Goal: Task Accomplishment & Management: Use online tool/utility

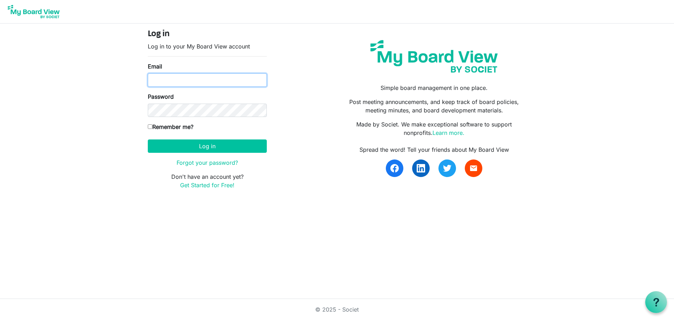
click at [171, 81] on input "Email" at bounding box center [207, 79] width 119 height 13
type input "admin@bluehorizonsailing.org"
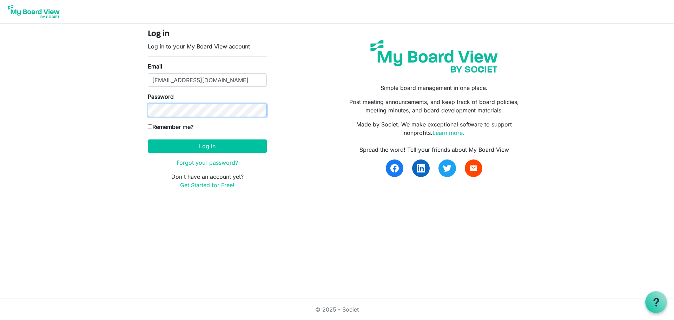
click at [174, 100] on protonpass-control-e7f7 at bounding box center [174, 96] width 0 height 7
click at [208, 145] on button "Log in" at bounding box center [207, 145] width 119 height 13
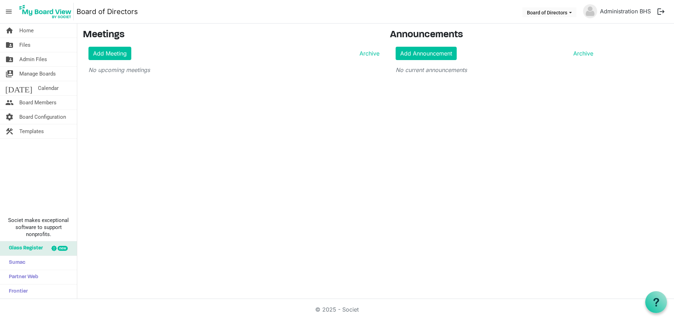
click at [660, 13] on button "logout" at bounding box center [661, 11] width 15 height 15
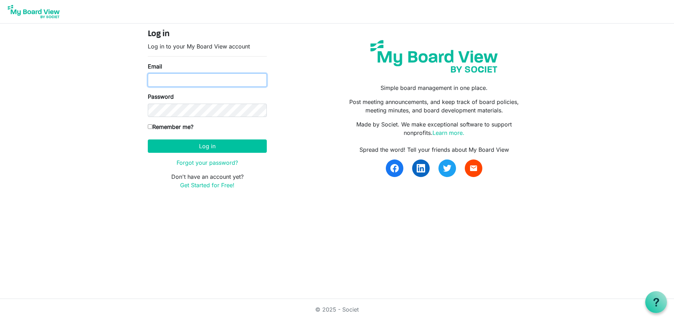
click at [153, 78] on input "Email" at bounding box center [207, 79] width 119 height 13
type input "admin@bluehorizonsailing.org"
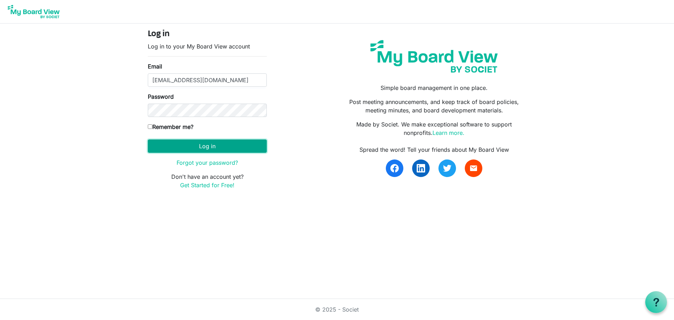
click at [210, 149] on button "Log in" at bounding box center [207, 145] width 119 height 13
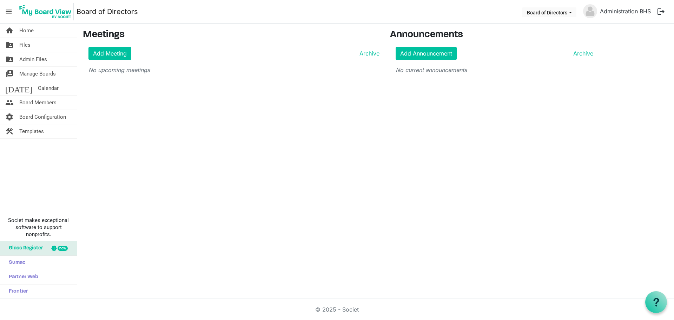
click at [39, 248] on span "Glass Register" at bounding box center [24, 248] width 38 height 14
